Goal: Transaction & Acquisition: Subscribe to service/newsletter

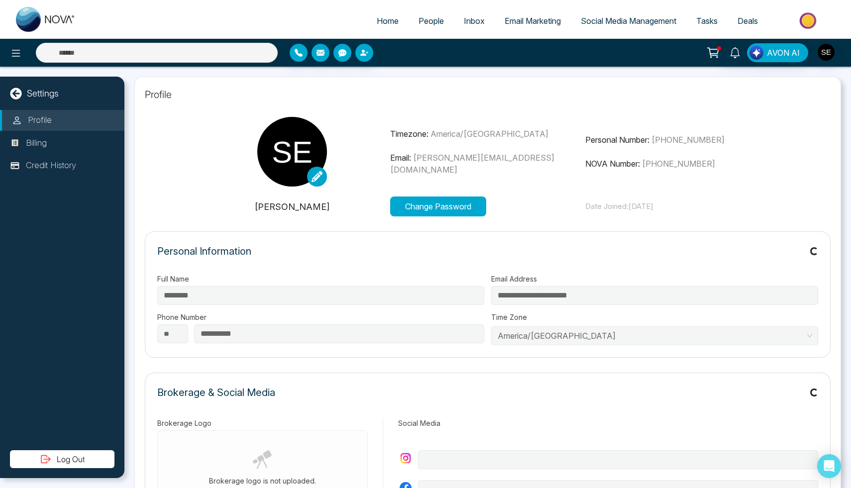
type input "**********"
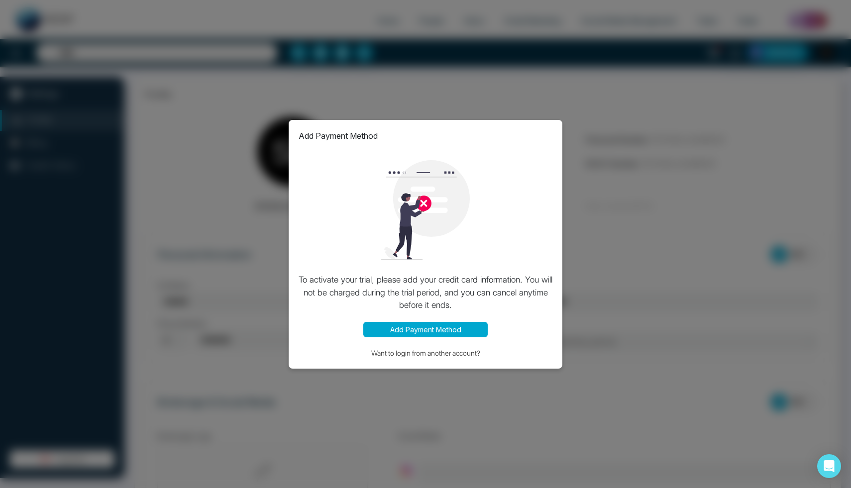
click at [629, 242] on div "Add Payment Method To activate your trial, please add your credit card informat…" at bounding box center [425, 244] width 851 height 488
click at [439, 338] on div "Add Payment Method To activate your trial, please add your credit card informat…" at bounding box center [426, 244] width 274 height 249
click at [440, 333] on button "Add Payment Method" at bounding box center [425, 329] width 124 height 15
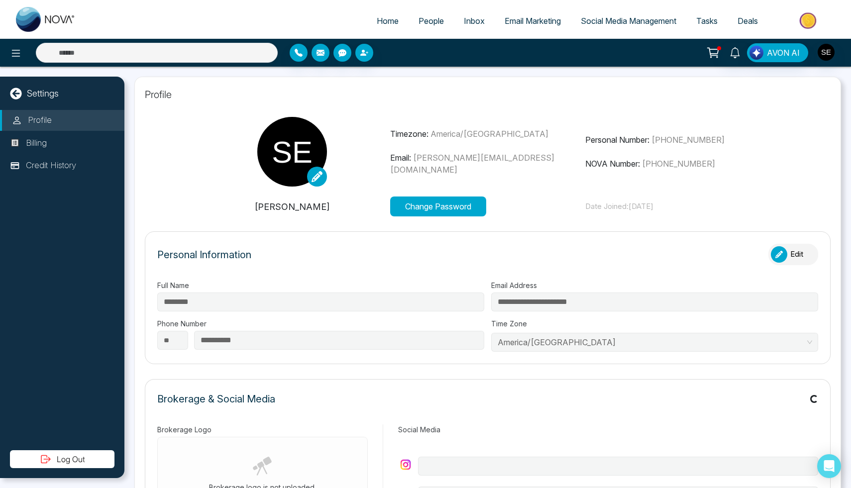
type input "**********"
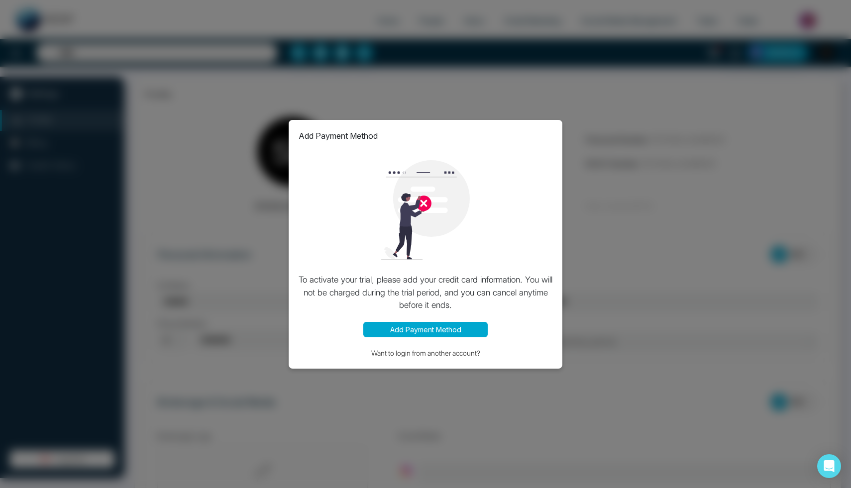
click at [453, 290] on p "To activate your trial, please add your credit card information. You will not b…" at bounding box center [426, 293] width 254 height 38
click at [451, 329] on button "Add Payment Method" at bounding box center [425, 329] width 124 height 15
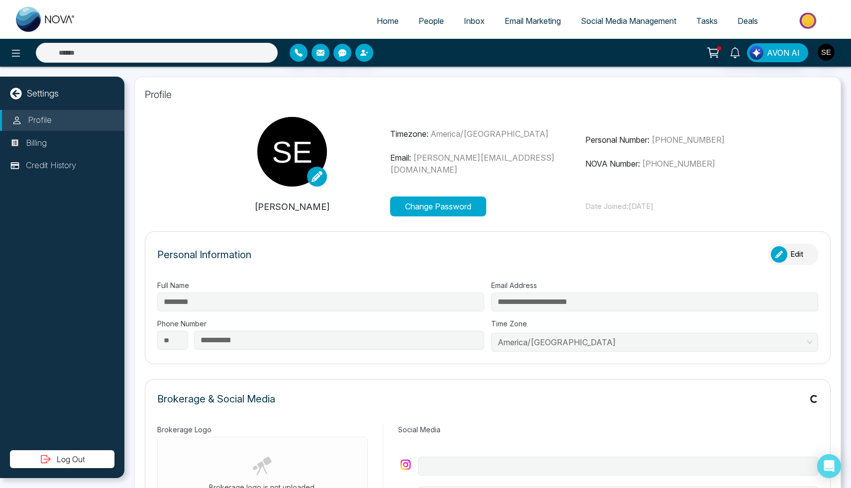
type input "**********"
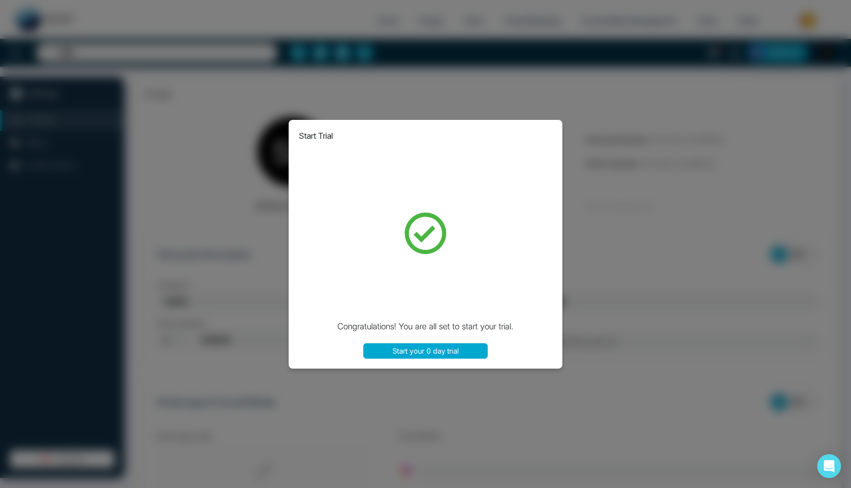
click at [407, 353] on button "Start your 0 day trial" at bounding box center [425, 350] width 124 height 15
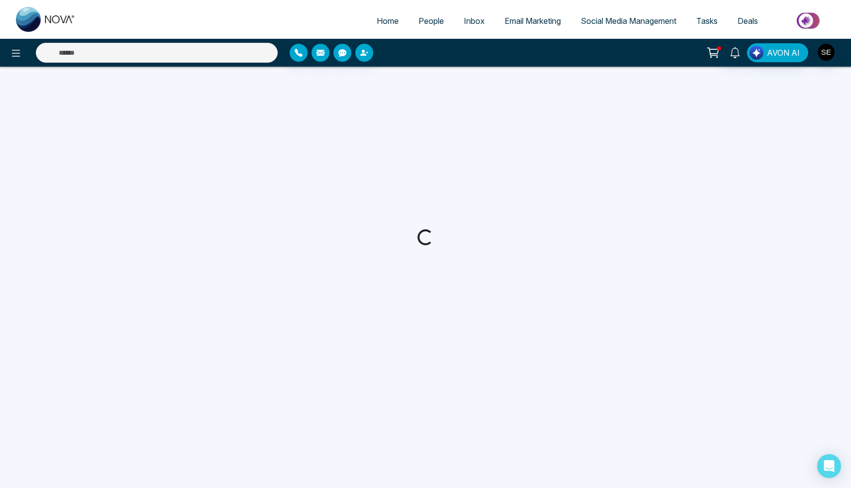
select select
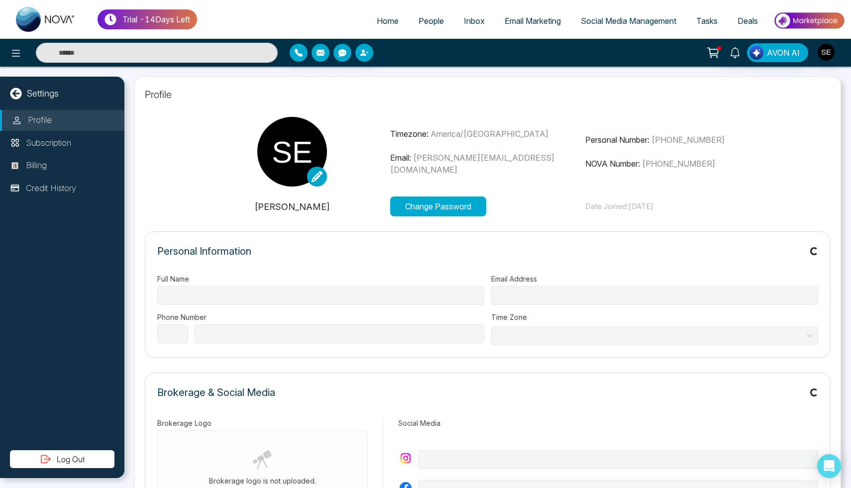
type input "********"
type input "**********"
select select "**"
type input "**********"
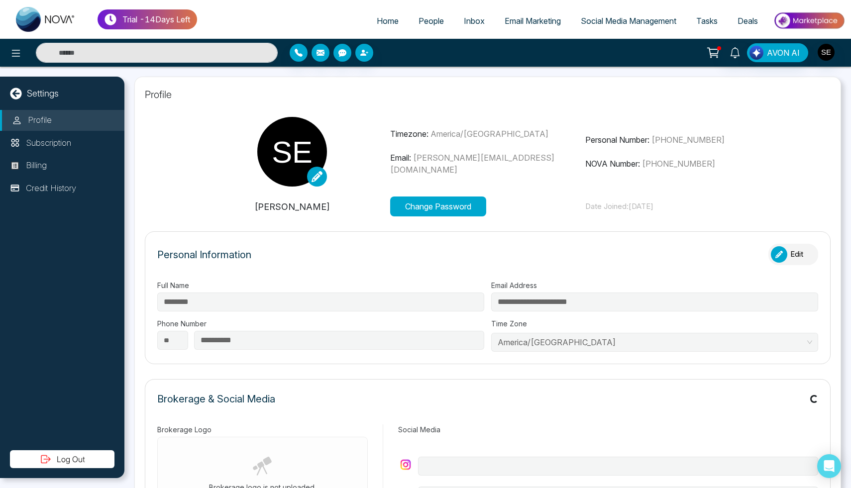
type input "**********"
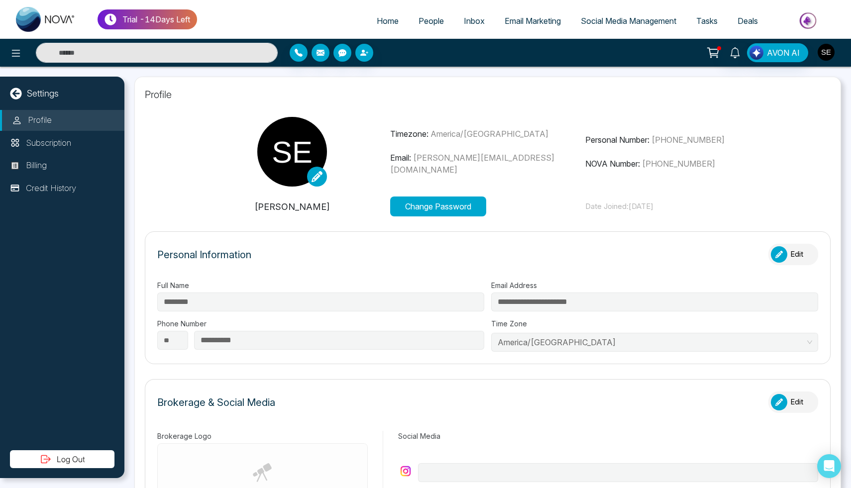
click at [833, 56] on img "button" at bounding box center [826, 52] width 17 height 17
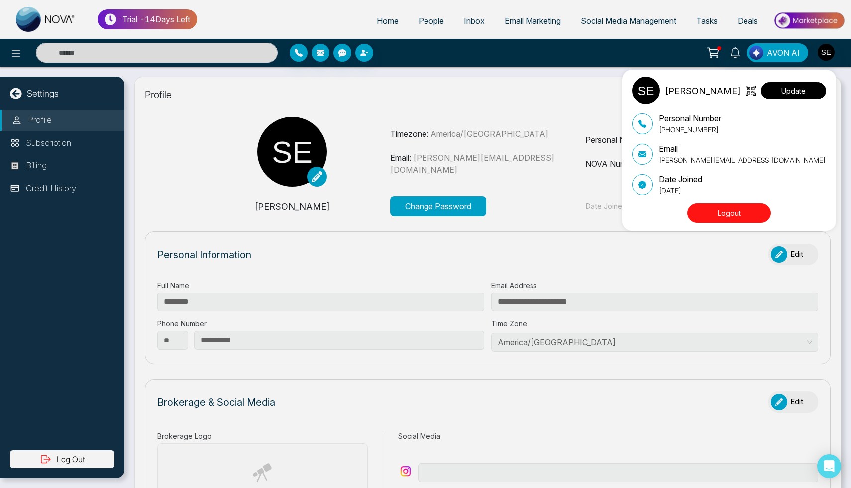
click at [779, 89] on button "Update" at bounding box center [793, 90] width 65 height 17
click at [516, 110] on div "Sehajpal Update Personal Number +16476483861 Email sehajpal.puri@gmail.com Date…" at bounding box center [425, 244] width 851 height 488
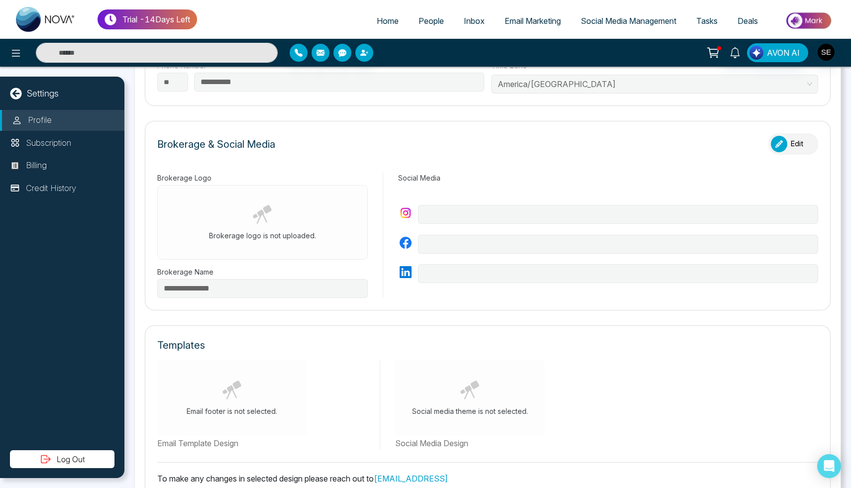
scroll to position [263, 0]
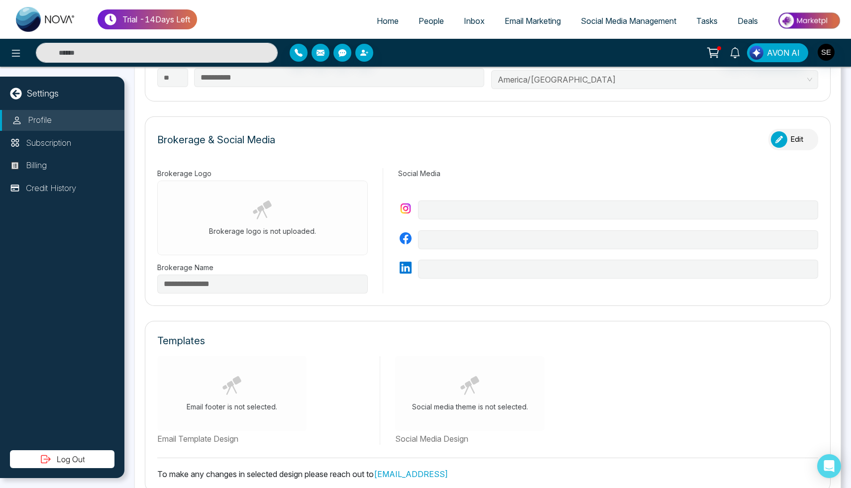
click at [256, 212] on icon at bounding box center [255, 211] width 5 height 4
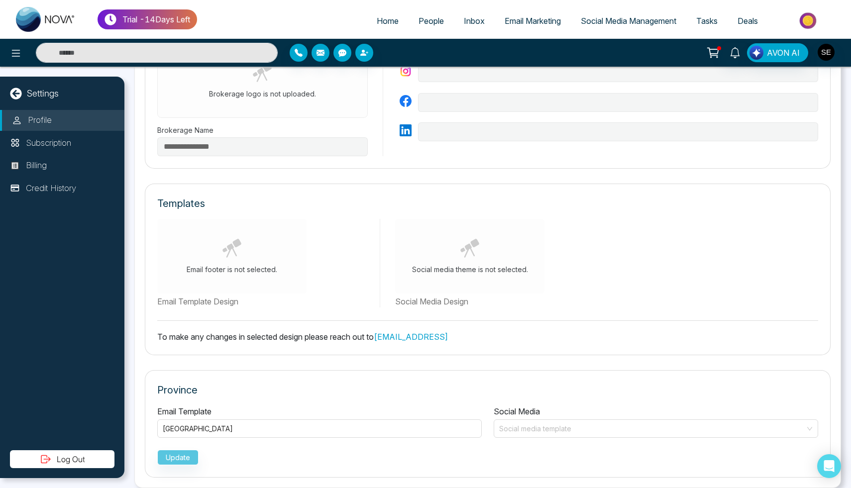
scroll to position [410, 0]
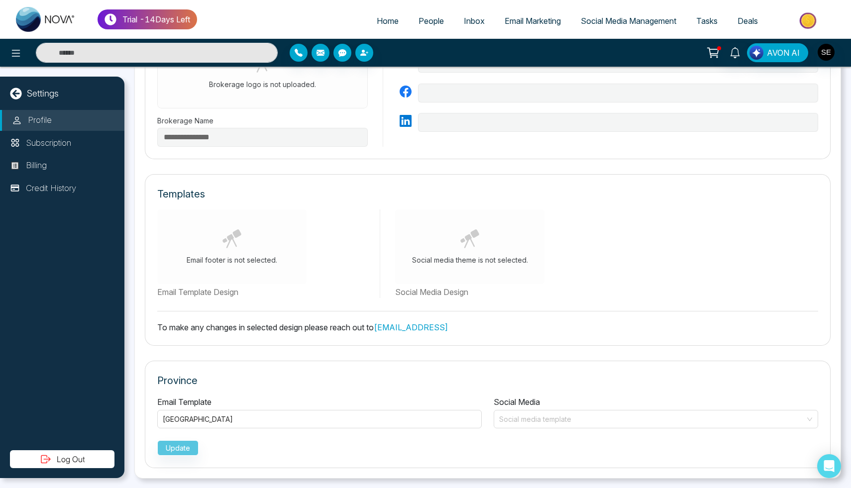
click at [413, 328] on link "support@novacrm.ai" at bounding box center [411, 328] width 74 height 10
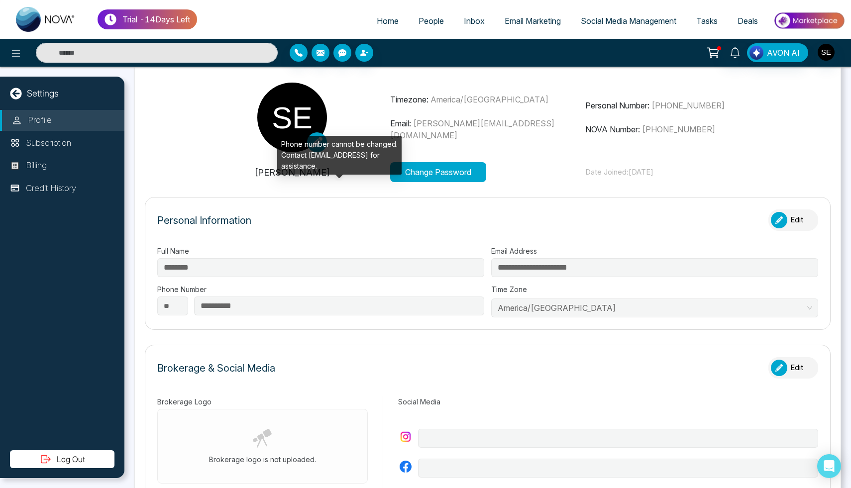
scroll to position [0, 0]
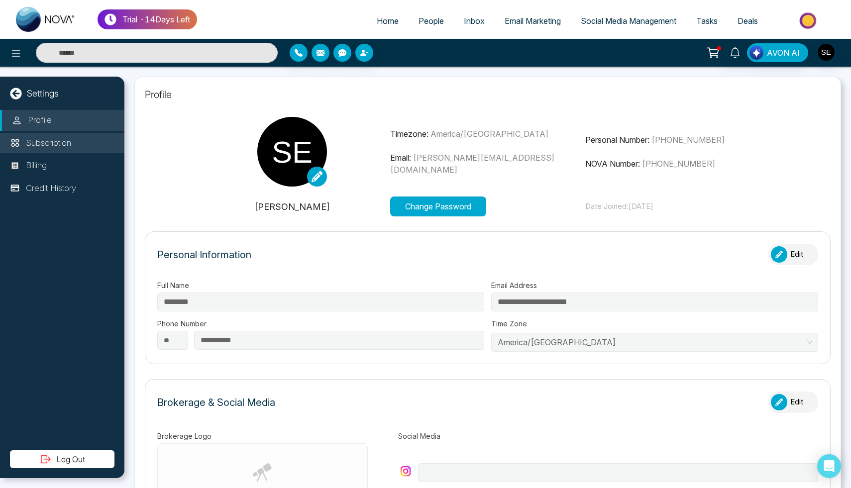
click at [98, 151] on li "Subscription" at bounding box center [62, 143] width 124 height 21
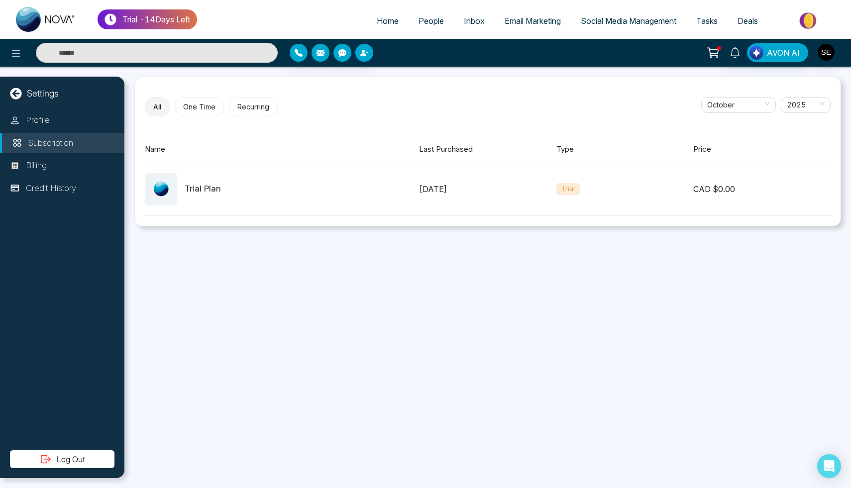
click at [620, 19] on span "Social Media Management" at bounding box center [629, 21] width 96 height 10
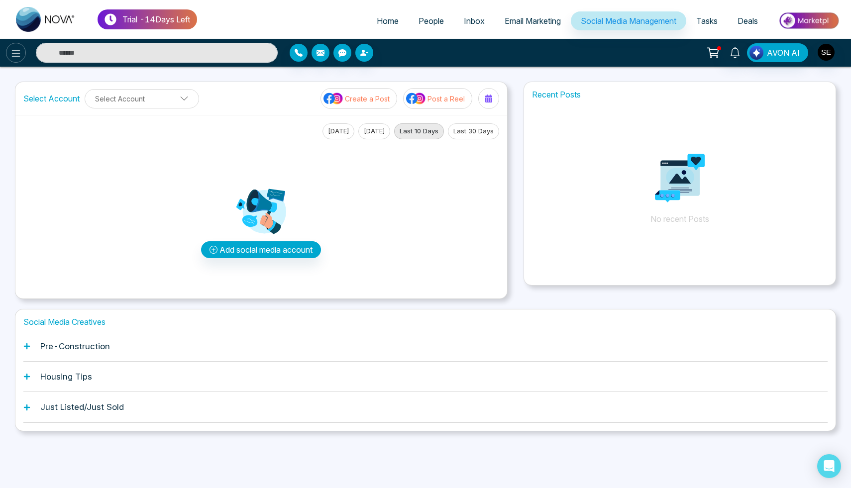
click at [21, 58] on icon at bounding box center [16, 53] width 12 height 12
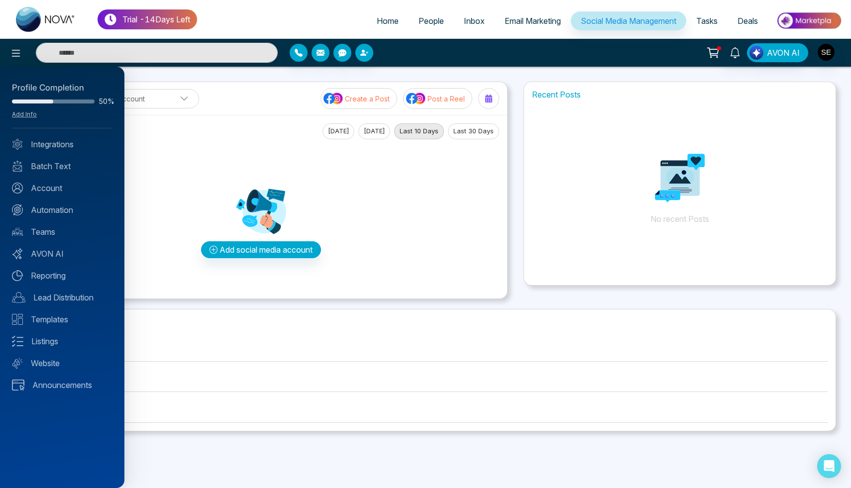
click at [254, 74] on div at bounding box center [425, 244] width 851 height 488
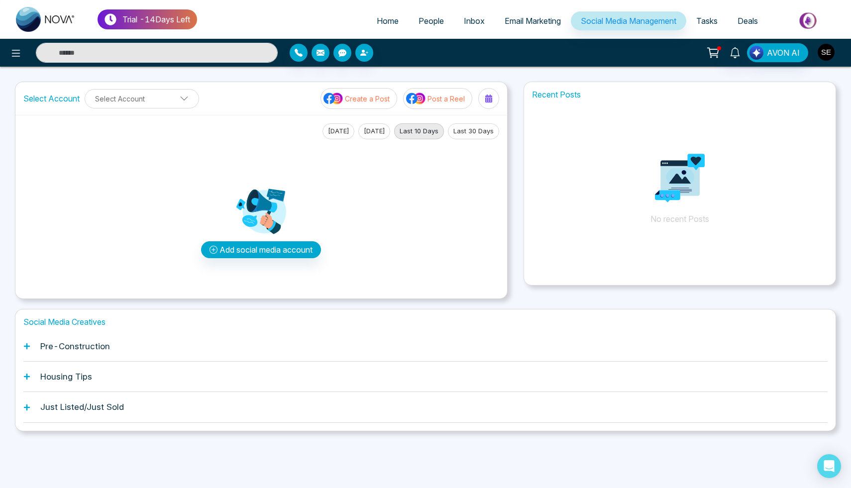
click at [827, 48] on img "button" at bounding box center [826, 52] width 17 height 17
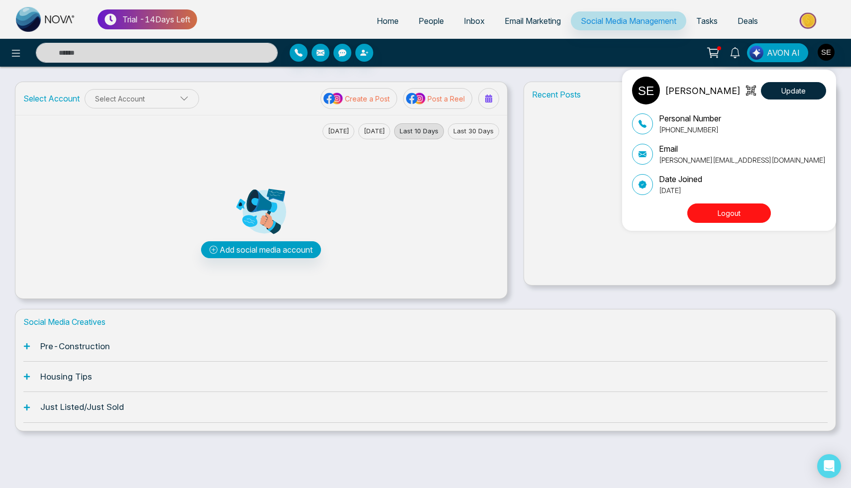
click at [712, 54] on div "Sehajpal Update Personal Number +16476483861 Email sehajpal.puri@gmail.com Date…" at bounding box center [425, 244] width 851 height 488
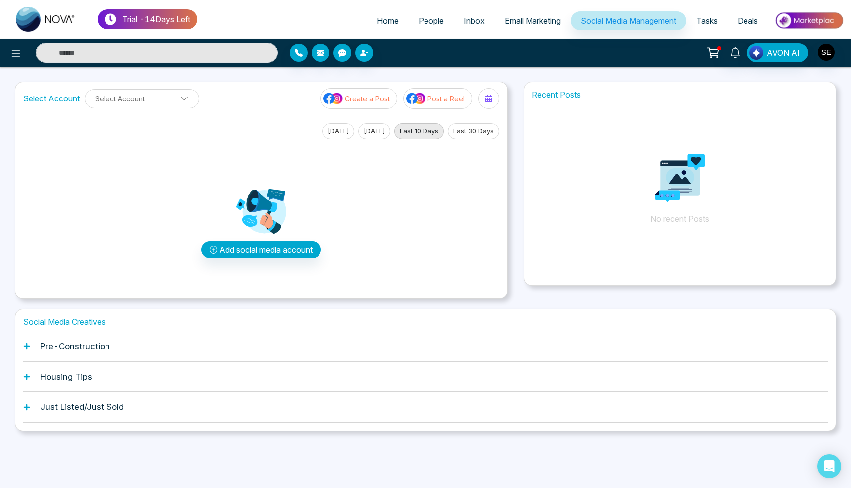
click at [712, 54] on icon at bounding box center [713, 53] width 14 height 14
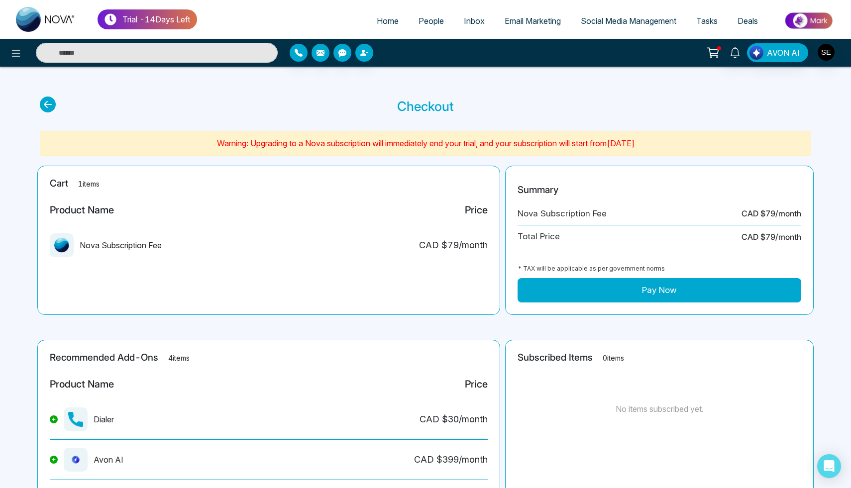
click at [595, 21] on span "Social Media Management" at bounding box center [629, 21] width 96 height 10
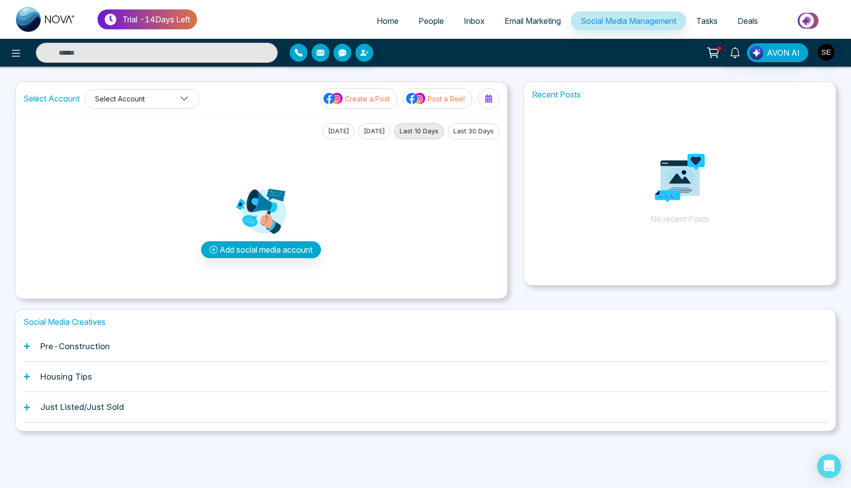
click at [176, 98] on button "Select Account" at bounding box center [142, 98] width 114 height 19
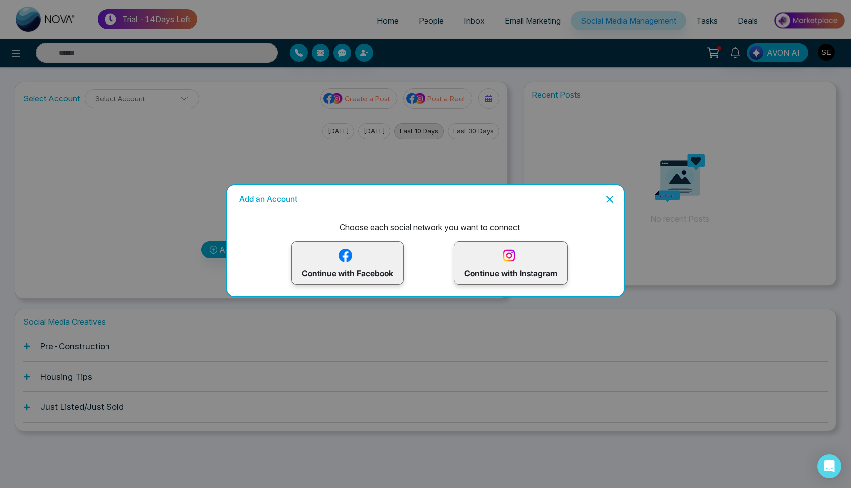
click at [613, 199] on icon "Close" at bounding box center [610, 200] width 12 height 12
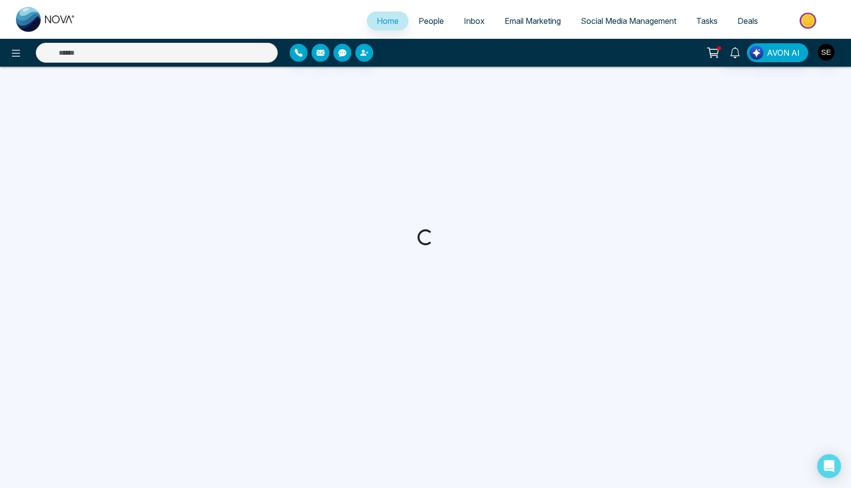
select select "*"
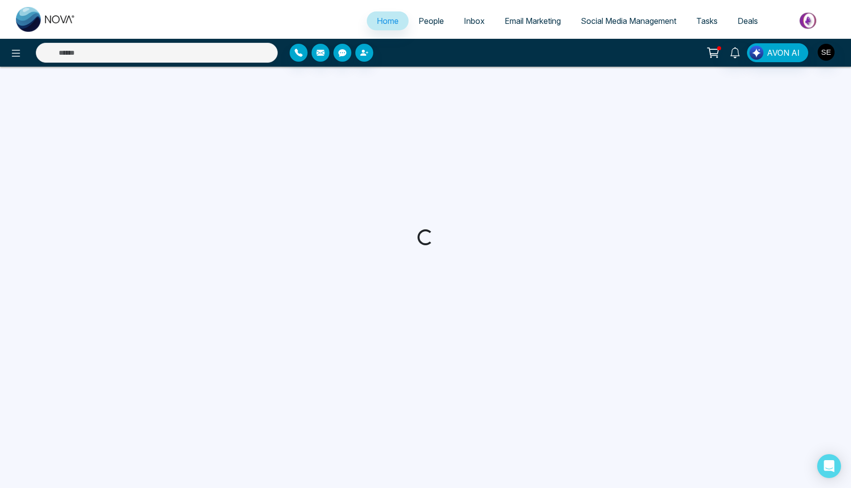
select select "*"
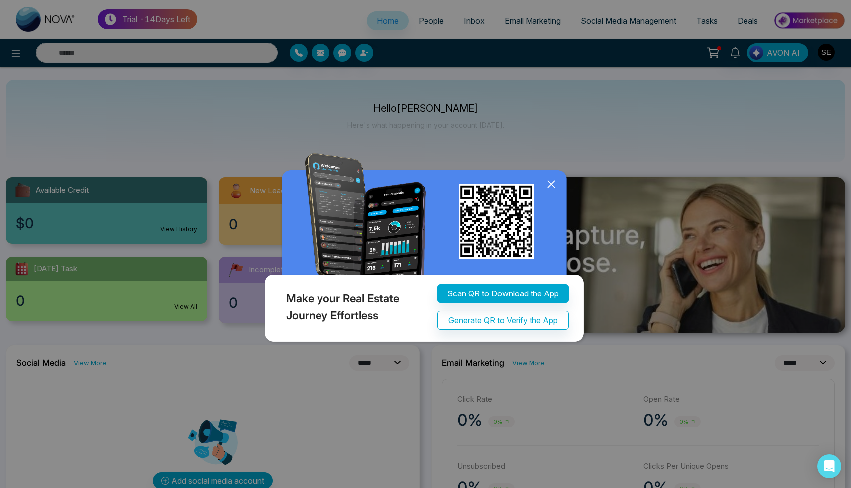
click at [554, 186] on icon at bounding box center [551, 184] width 15 height 15
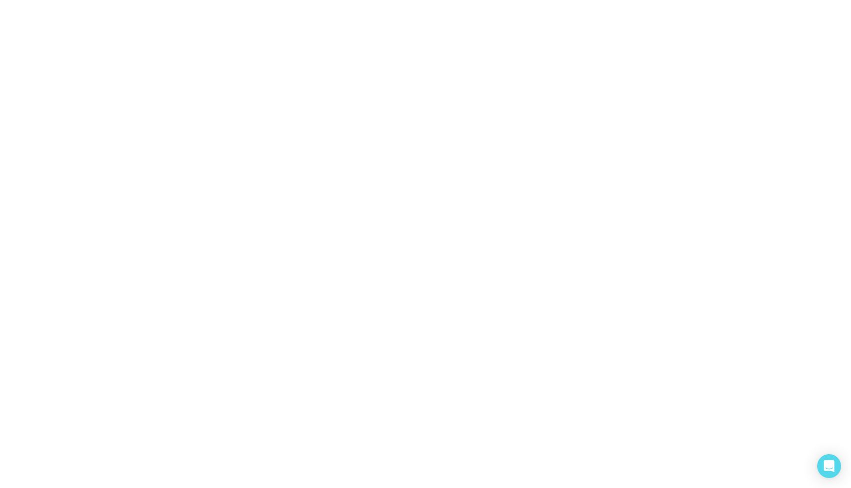
select select "*"
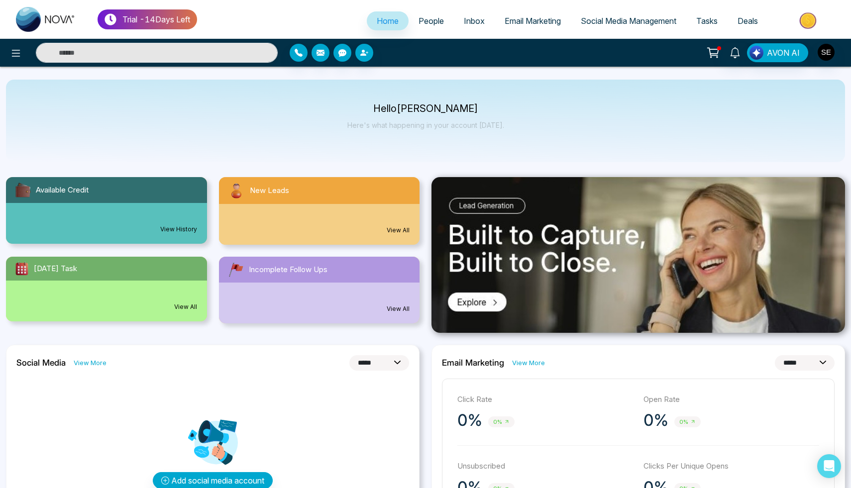
select select "*"
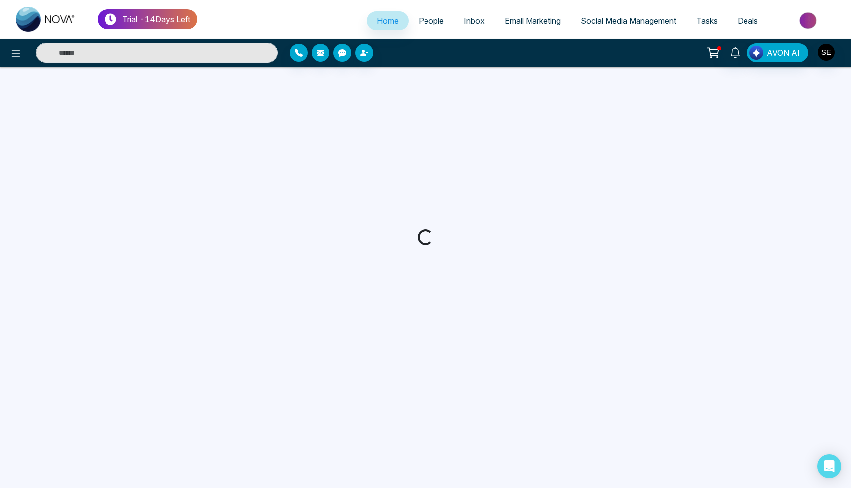
select select "*"
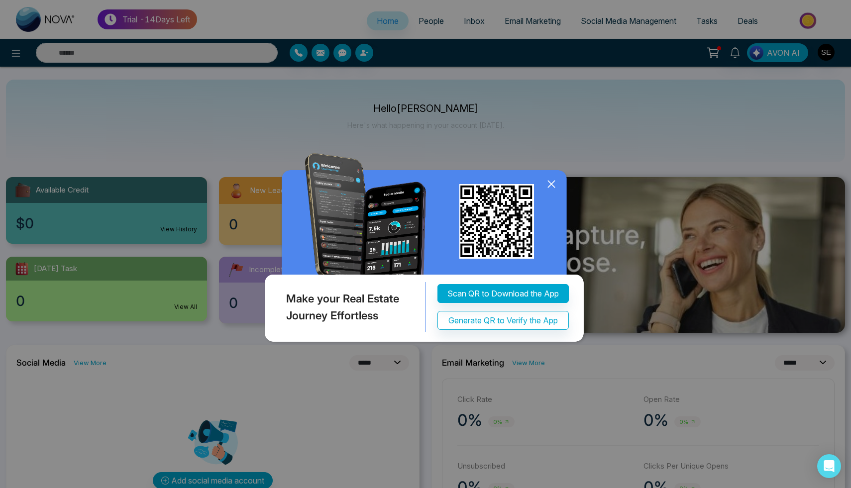
click at [553, 178] on icon at bounding box center [551, 184] width 15 height 15
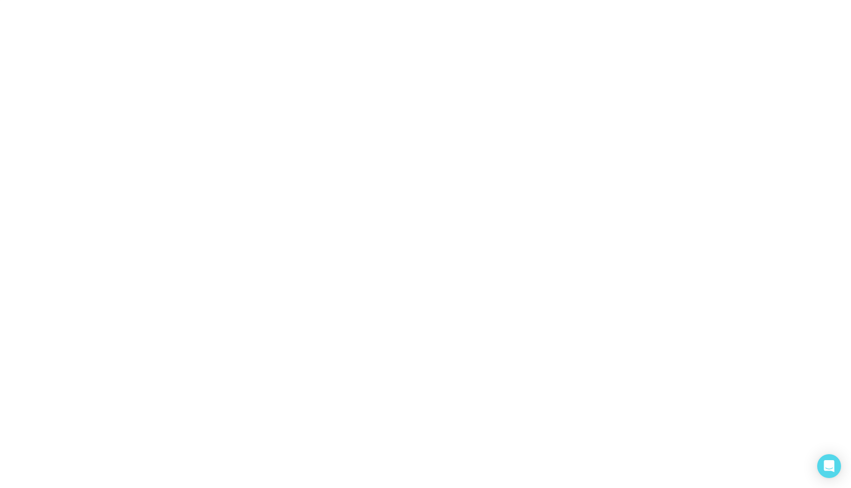
select select "*"
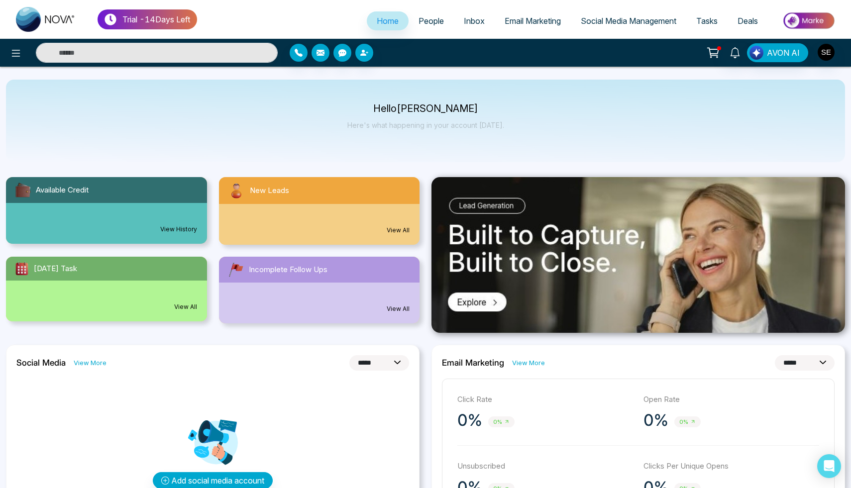
select select "*"
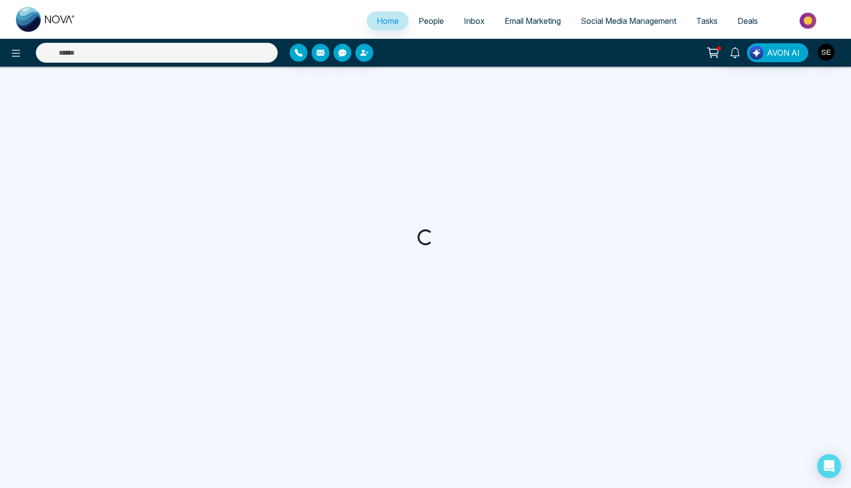
select select "*"
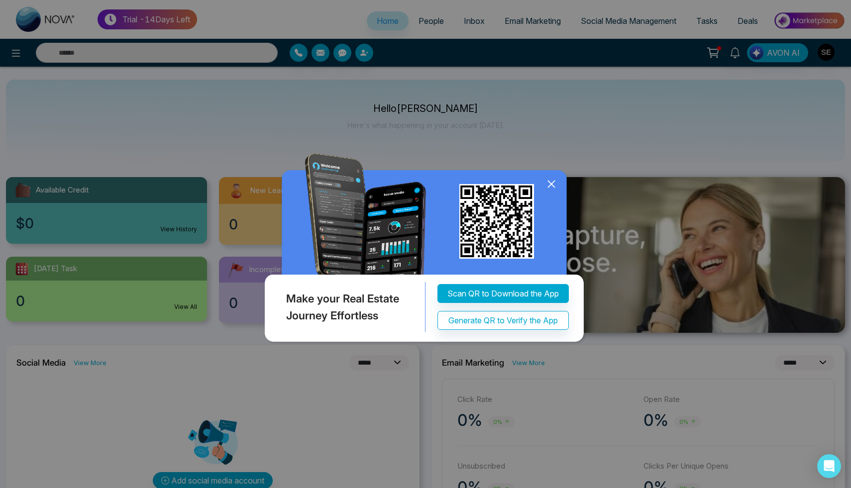
click at [549, 182] on icon at bounding box center [551, 184] width 6 height 6
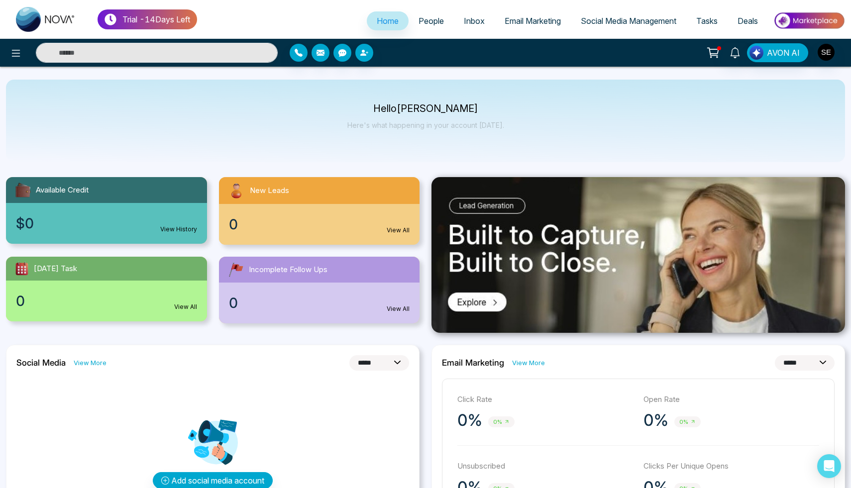
click at [806, 23] on img at bounding box center [809, 20] width 72 height 22
